Goal: Information Seeking & Learning: Learn about a topic

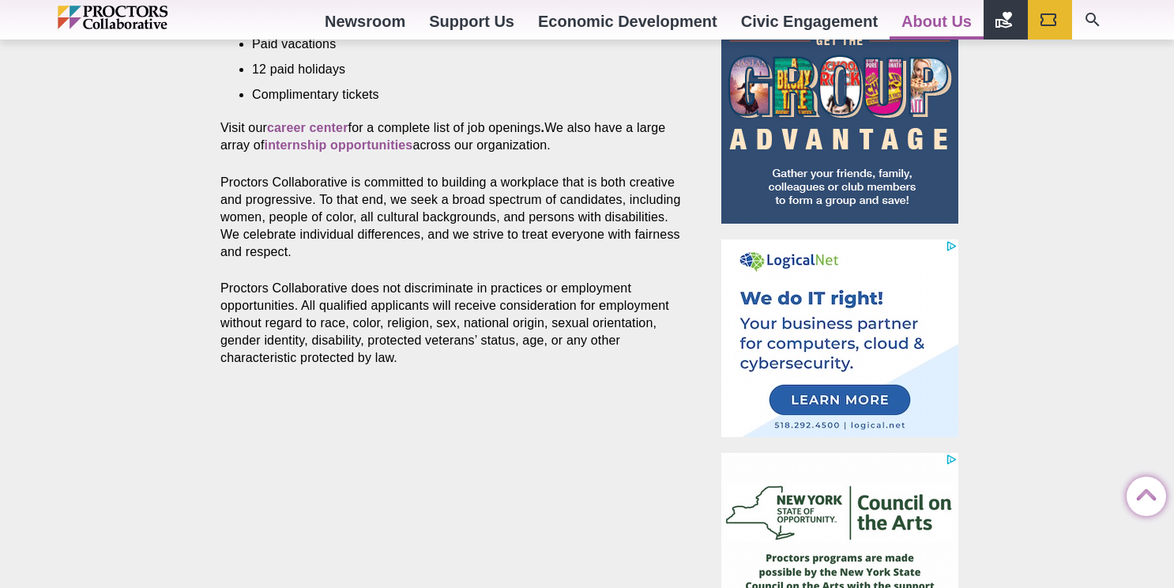
scroll to position [910, 0]
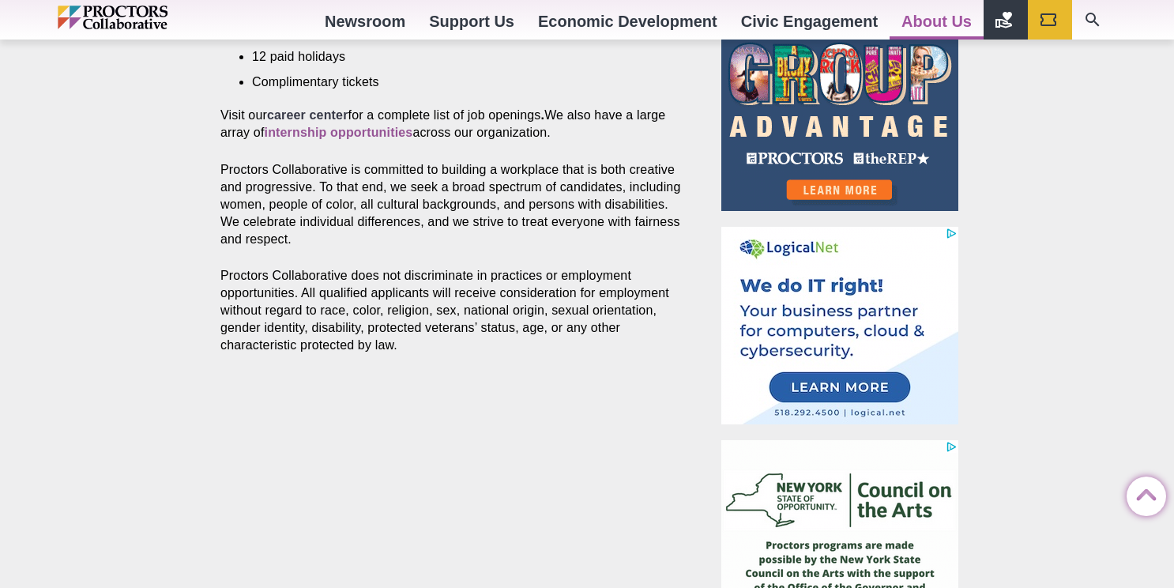
click at [332, 115] on strong "career center" at bounding box center [307, 114] width 81 height 13
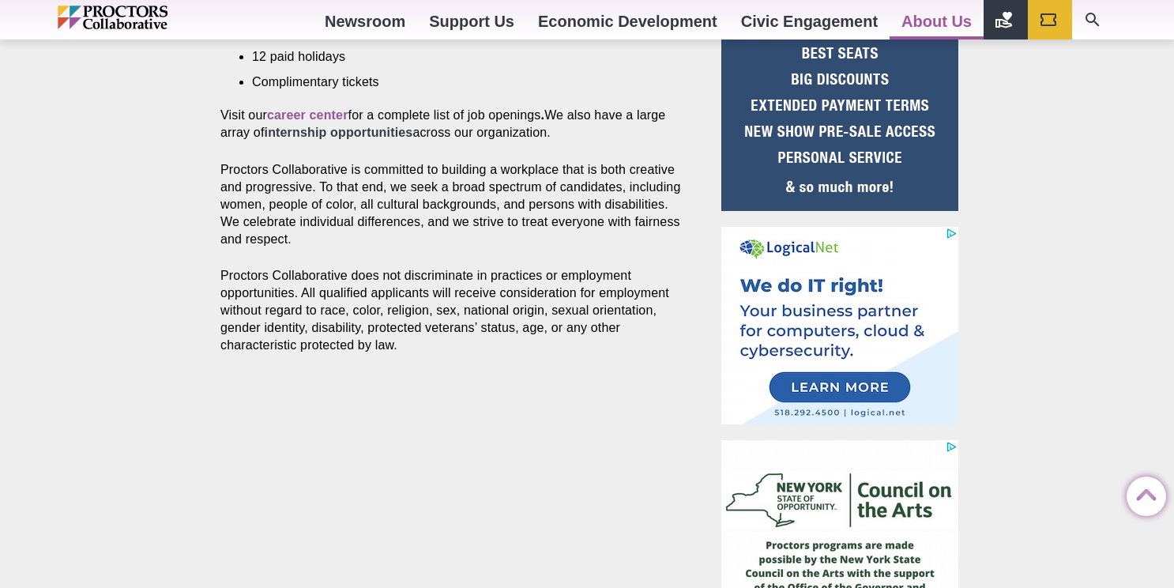
click at [383, 135] on strong "internship opportunities" at bounding box center [339, 132] width 149 height 13
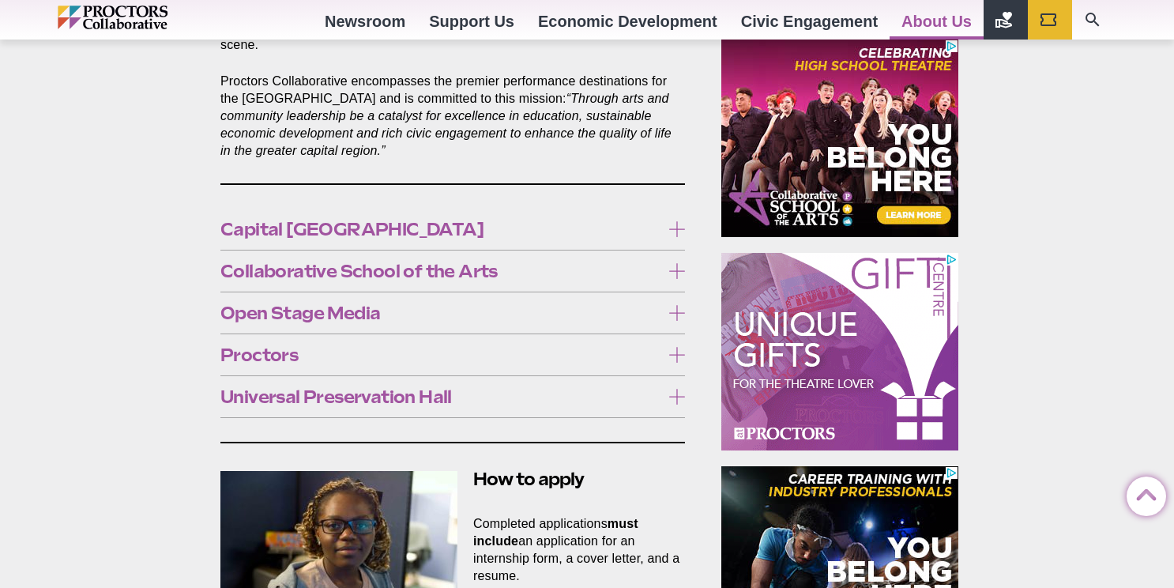
scroll to position [885, 0]
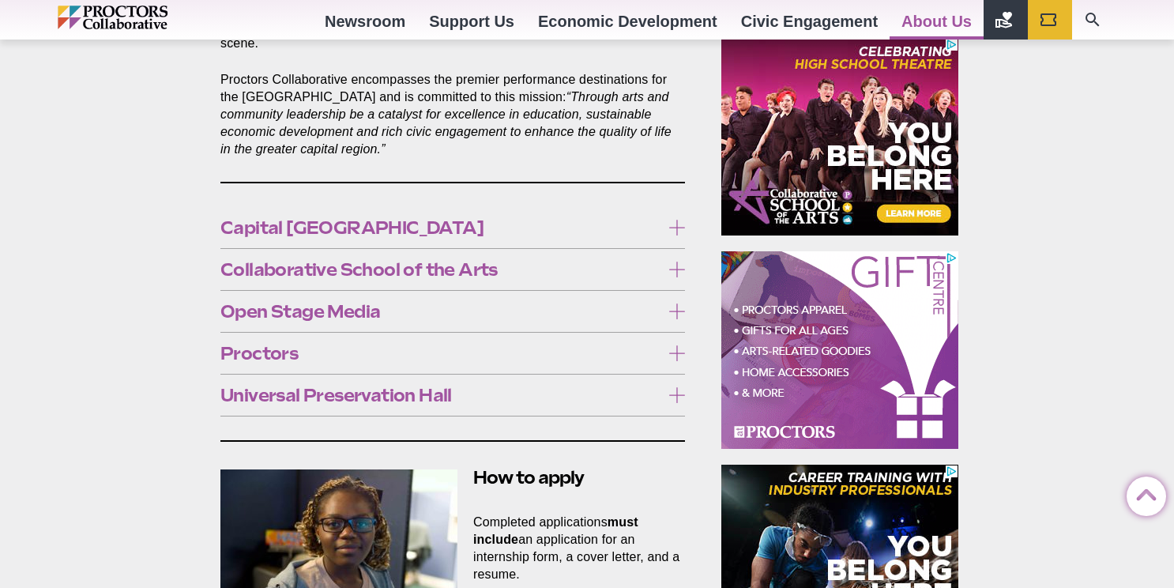
click at [676, 220] on icon at bounding box center [677, 228] width 16 height 16
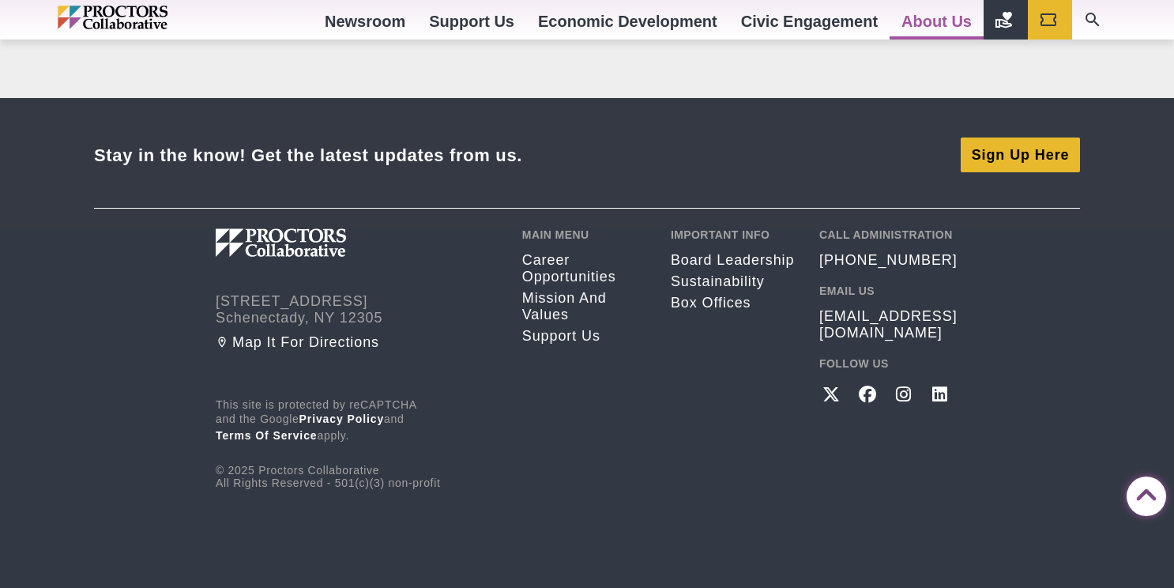
scroll to position [3347, 0]
